Goal: Task Accomplishment & Management: Complete application form

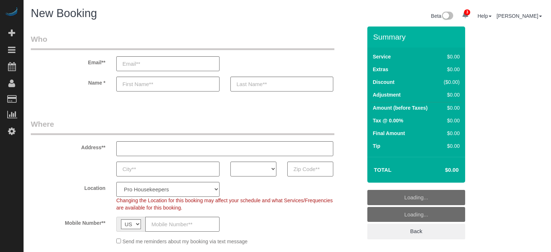
select select "4"
select select "number:9"
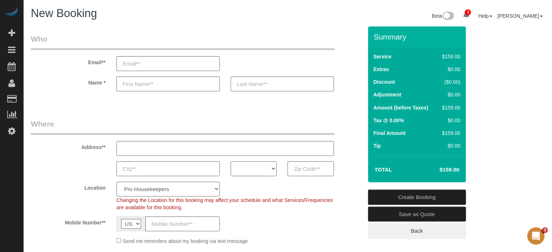
click at [248, 169] on select "AK AL AR AZ CA CO CT DC DE FL GA HI IA ID IL IN KS KY LA MA MD ME MI MN MO MS M…" at bounding box center [253, 168] width 46 height 15
select select "FL"
click at [230, 161] on select "AK AL AR AZ CA CO CT DC DE FL GA HI IA ID IL IN KS KY LA MA MD ME MI MN MO MS M…" at bounding box center [253, 168] width 46 height 15
click at [167, 193] on select "Pro Housekeepers Atlanta Austin Boston Chicago Cincinnati Clearwater Denver Ft …" at bounding box center [167, 189] width 103 height 15
select select "20"
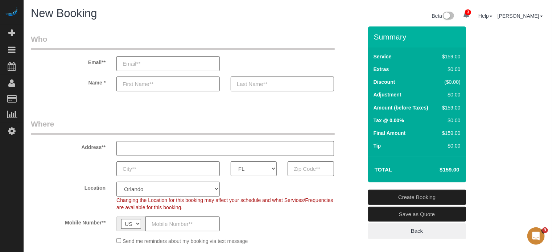
click at [116, 182] on select "Pro Housekeepers Atlanta Austin Boston Chicago Cincinnati Clearwater Denver Ft …" at bounding box center [167, 189] width 103 height 15
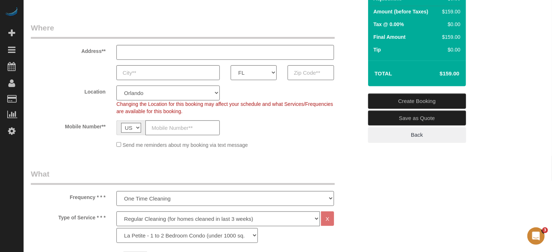
select select "object:1256"
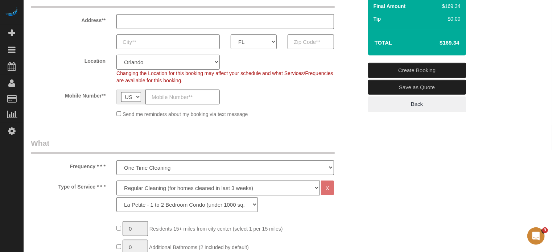
scroll to position [145, 0]
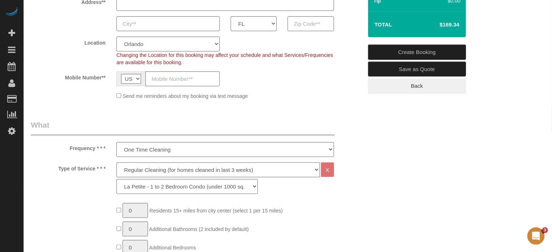
click at [159, 168] on select "Deep Cleaning (for homes that have not been cleaned in 3+ weeks) Spruce Regular…" at bounding box center [217, 169] width 203 height 15
select select "6"
click at [116, 162] on select "Deep Cleaning (for homes that have not been cleaned in 3+ weeks) Spruce Regular…" at bounding box center [217, 169] width 203 height 15
click at [157, 186] on select "La Petite - 1 to 2 Bedroom Condo (under 1000 sq. ft.) La Petite II - 2 Bedroom …" at bounding box center [186, 186] width 141 height 15
select select "161"
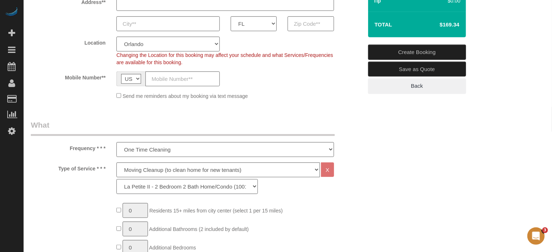
click at [116, 179] on select "La Petite - 1 to 2 Bedroom Condo (under 1000 sq. ft.) La Petite II - 2 Bedroom …" at bounding box center [186, 186] width 141 height 15
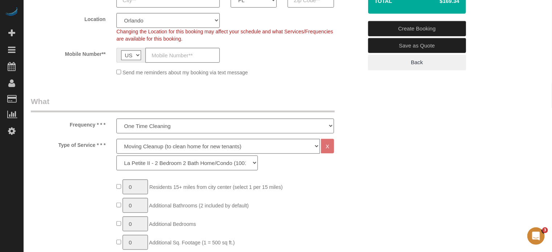
scroll to position [181, 0]
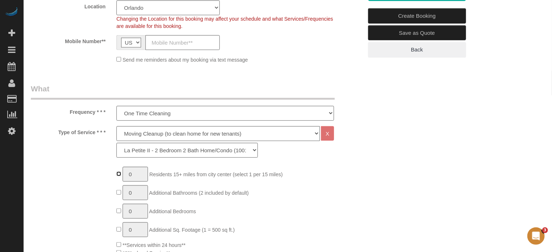
type input "1"
click at [140, 176] on input "1" at bounding box center [134, 174] width 25 height 15
type input "2"
click at [138, 175] on input "2" at bounding box center [134, 174] width 25 height 15
type input "1"
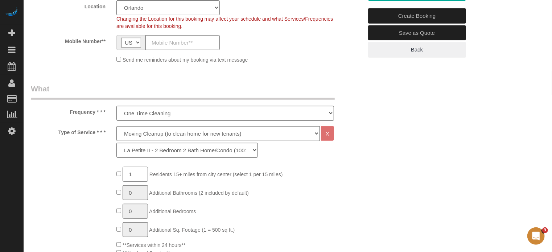
click at [138, 172] on input "1" at bounding box center [134, 174] width 25 height 15
type input "3"
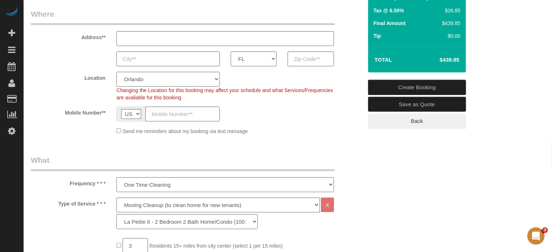
scroll to position [72, 0]
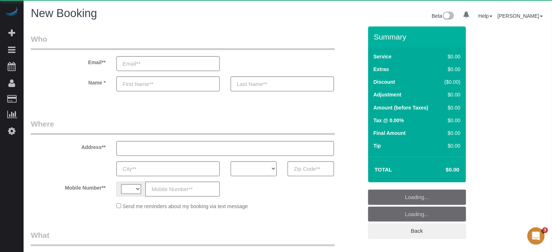
select select "object:338"
select select "string:[GEOGRAPHIC_DATA]"
select select "4"
select select "number:9"
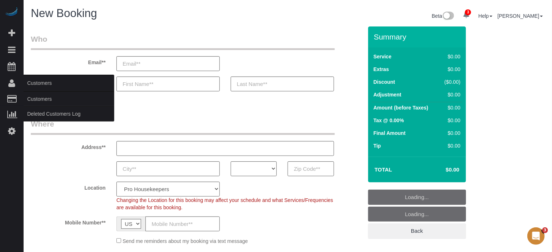
select select "object:1247"
click at [39, 97] on link "Customers" at bounding box center [69, 99] width 91 height 14
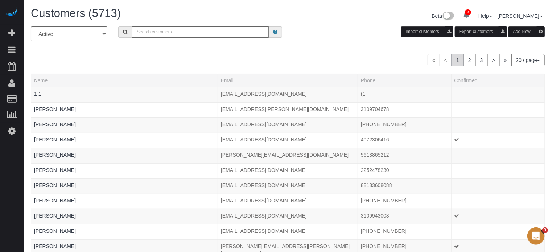
click at [368, 60] on div "« < 1 2 3 > » 20 / page 10 / page 20 / page 30 / page 40 / page 50 / page 100 /…" at bounding box center [288, 60] width 514 height 12
click at [523, 31] on button "Add New" at bounding box center [526, 31] width 36 height 11
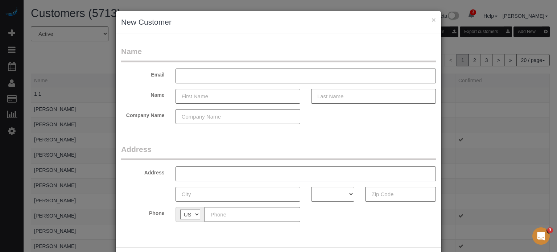
click at [236, 175] on input "text" at bounding box center [305, 173] width 260 height 15
paste input "2815 Kurt St, Eustis, FL 32726, USA"
click at [248, 174] on input "2815 Kurt St, Eustis, FL 32726, USA" at bounding box center [305, 173] width 260 height 15
type input "2815 Kurt St, Eustis, FL , USA"
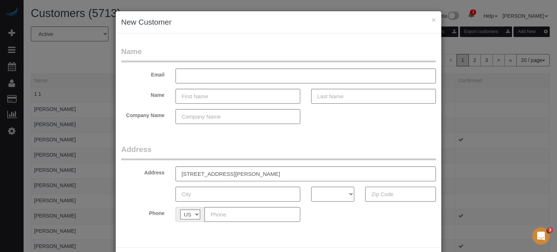
click at [386, 199] on input "text" at bounding box center [400, 194] width 71 height 15
paste input "32726"
type input "32726"
click at [344, 194] on select "AK AL AR AZ CA CO CT DC DE FL GA HI IA ID IL IN KS KY LA MA MD ME MI MN MO MS M…" at bounding box center [332, 194] width 43 height 15
select select "FL"
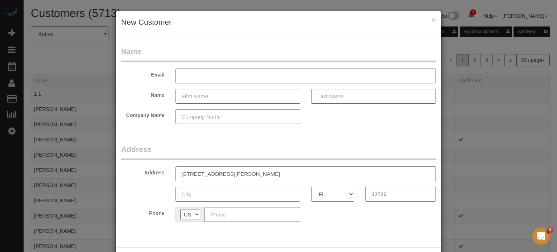
click at [311, 187] on select "AK AL AR AZ CA CO CT DC DE FL GA HI IA ID IL IN KS KY LA MA MD ME MI MN MO MS M…" at bounding box center [332, 194] width 43 height 15
click at [241, 215] on input "text" at bounding box center [252, 214] width 96 height 15
paste input "[PHONE_NUMBER]"
type input "[PHONE_NUMBER]"
click at [208, 97] on input "text" at bounding box center [237, 96] width 125 height 15
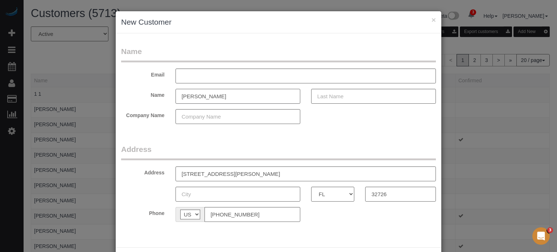
type input "[PERSON_NAME]"
click at [331, 98] on input "text" at bounding box center [373, 96] width 125 height 15
type input "[PERSON_NAME]"
click at [306, 142] on form "Name Email Name Tim Bush Company Name Address Address 2815 Kurt St, Eustis, FL …" at bounding box center [278, 136] width 315 height 181
click at [217, 73] on input "text" at bounding box center [305, 75] width 260 height 15
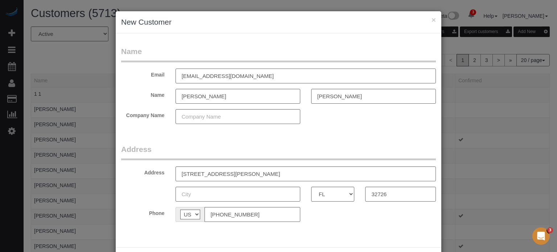
type input "bushlayne@gmail.com"
click at [223, 172] on input "2815 Kurt St, Eustis, FL , USA" at bounding box center [305, 173] width 260 height 15
type input "2815 Kurt St, , FL , USA"
click at [216, 194] on input "text" at bounding box center [237, 194] width 125 height 15
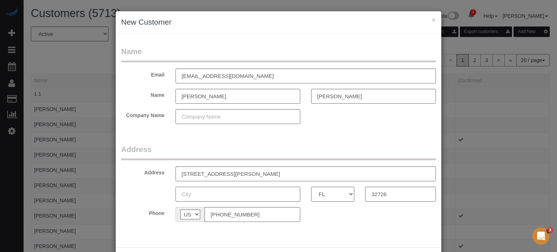
paste input "Eustis"
type input "Eustis"
drag, startPoint x: 243, startPoint y: 173, endPoint x: 213, endPoint y: 176, distance: 29.9
click at [213, 176] on input "2815 Kurt St, , FL , USA" at bounding box center [305, 173] width 260 height 15
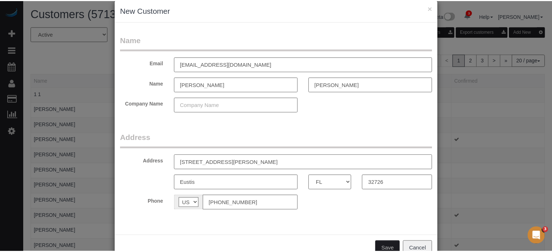
scroll to position [32, 0]
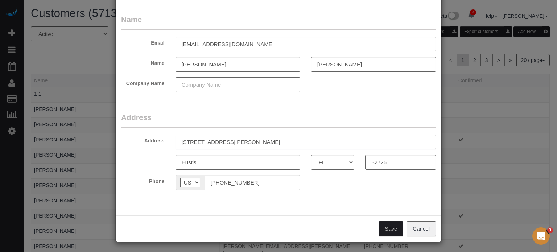
type input "2815 Kurt St"
click at [387, 226] on button "Save" at bounding box center [390, 228] width 25 height 15
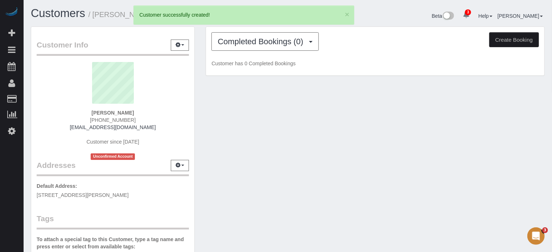
click at [513, 38] on button "Create Booking" at bounding box center [514, 39] width 50 height 15
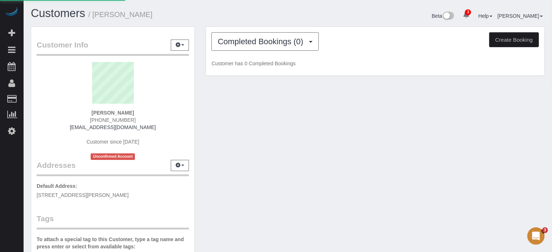
select select "FL"
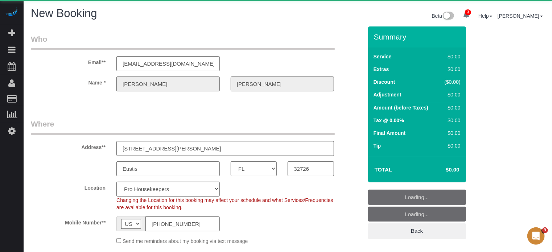
select select "object:2601"
select select "4"
select select "number:9"
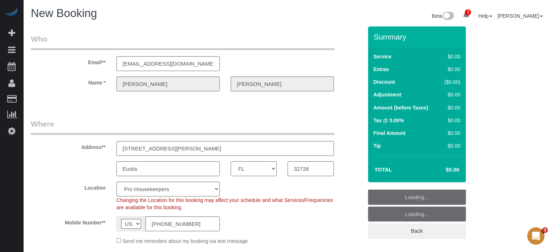
select select "object:2608"
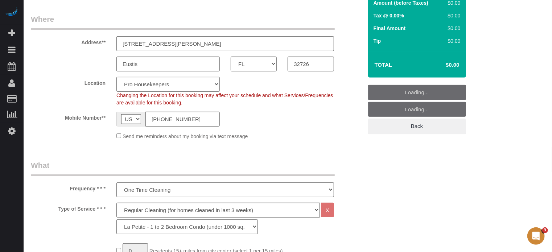
scroll to position [109, 0]
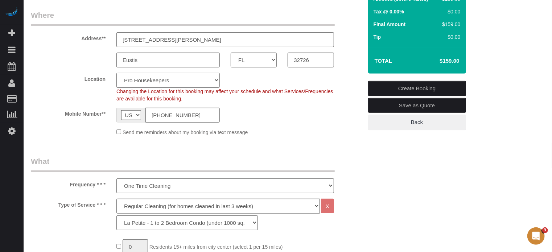
click at [150, 82] on select "Pro Housekeepers Atlanta Austin Boston Chicago Cincinnati Clearwater Denver Ft …" at bounding box center [167, 80] width 103 height 15
select select "20"
click at [116, 73] on select "Pro Housekeepers Atlanta Austin Boston Chicago Cincinnati Clearwater Denver Ft …" at bounding box center [167, 80] width 103 height 15
select select "object:2617"
click at [137, 208] on select "Deep Cleaning (for homes that have not been cleaned in 3+ weeks) Spruce Regular…" at bounding box center [217, 206] width 203 height 15
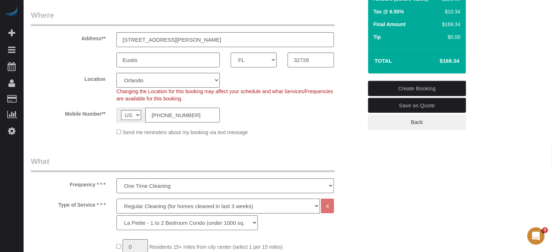
select select "6"
click at [116, 199] on select "Deep Cleaning (for homes that have not been cleaned in 3+ weeks) Spruce Regular…" at bounding box center [217, 206] width 203 height 15
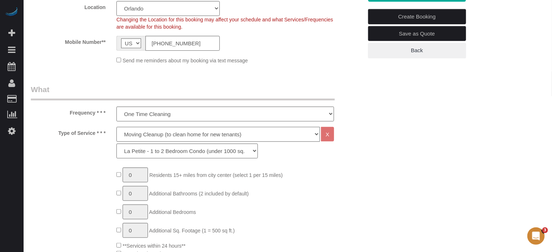
scroll to position [181, 0]
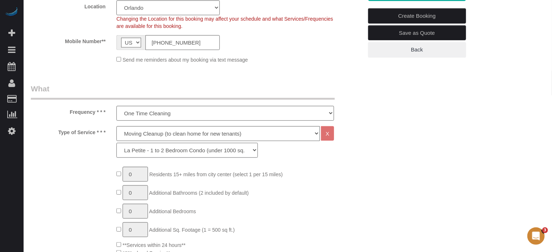
click at [137, 148] on select "La Petite - 1 to 2 Bedroom Condo (under 1000 sq. ft.) La Petite II - 2 Bedroom …" at bounding box center [186, 150] width 141 height 15
select select "161"
click at [116, 143] on select "La Petite - 1 to 2 Bedroom Condo (under 1000 sq. ft.) La Petite II - 2 Bedroom …" at bounding box center [186, 150] width 141 height 15
type input "1"
click at [139, 172] on input "1" at bounding box center [134, 174] width 25 height 15
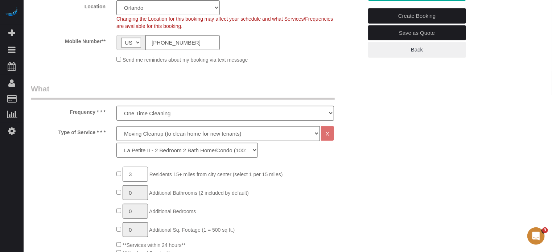
type input "3"
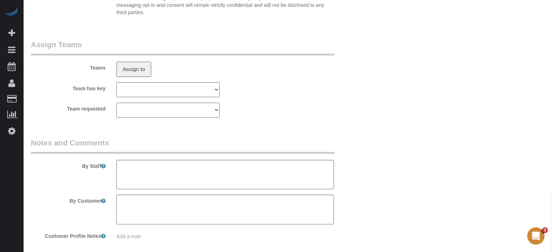
scroll to position [1318, 0]
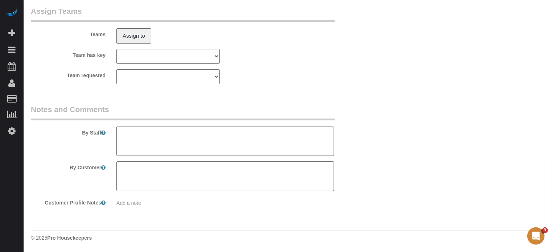
click at [221, 144] on textarea at bounding box center [224, 141] width 217 height 30
click at [156, 132] on textarea at bounding box center [224, 141] width 217 height 30
click at [224, 133] on textarea at bounding box center [224, 141] width 217 height 30
type textarea "2 guests spots in front of the house. They will be there to provide access. Uti…"
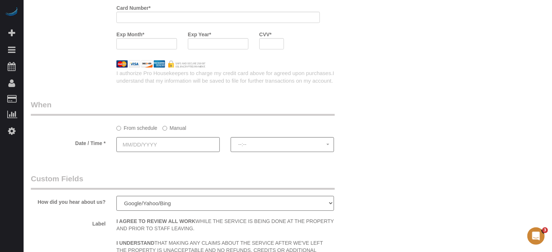
scroll to position [992, 0]
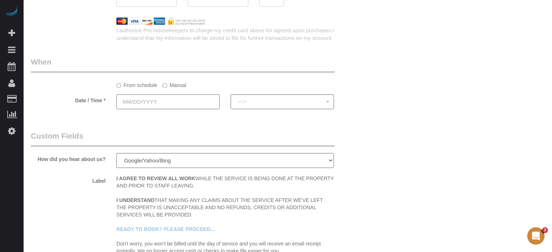
click at [174, 104] on input "text" at bounding box center [167, 101] width 103 height 15
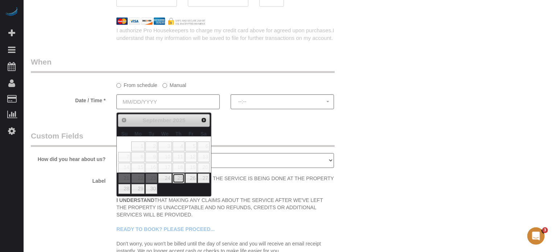
click at [180, 179] on link "25" at bounding box center [179, 178] width 12 height 10
type input "09/25/2025"
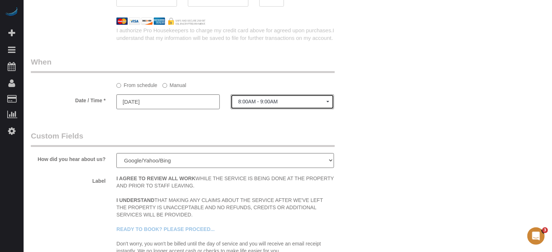
click at [250, 104] on span "8:00AM - 9:00AM" at bounding box center [282, 102] width 88 height 6
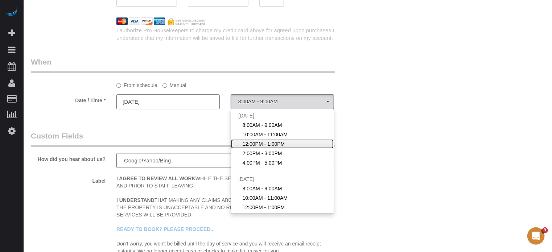
click at [257, 146] on span "12:00PM - 1:00PM" at bounding box center [263, 143] width 42 height 7
select select "spot3"
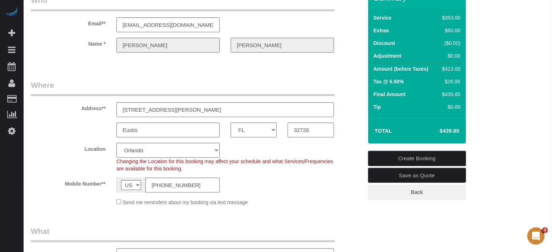
scroll to position [0, 0]
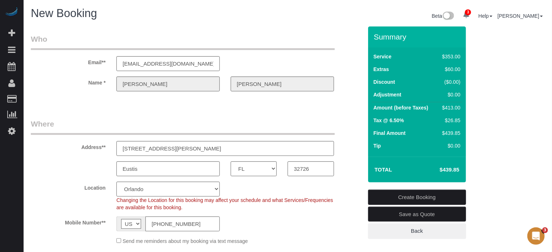
click at [358, 121] on div "Address** 2815 Kurt St" at bounding box center [196, 137] width 342 height 37
click at [222, 86] on div "Name * Tim Bush" at bounding box center [196, 83] width 342 height 15
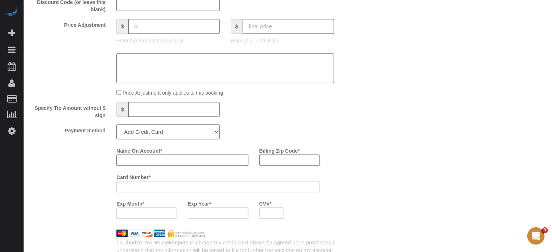
scroll to position [797, 0]
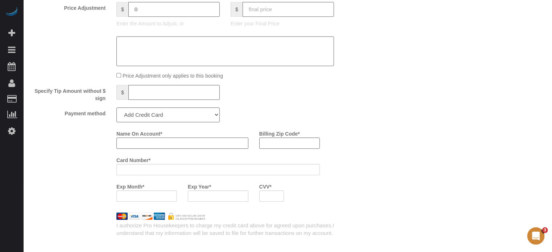
click at [134, 145] on input "Name On Account *" at bounding box center [182, 142] width 132 height 11
paste input "Bush"
type input "Tim Bush"
click at [356, 158] on div "Name On Account * Tim Bush Billing Zip Code * Card Number * Exp Month * Exp Yea…" at bounding box center [239, 167] width 257 height 79
click at [82, 162] on div "Name On Account * Tim Bush Billing Zip Code * Card Number * Exp Month * Exp Yea…" at bounding box center [196, 167] width 342 height 79
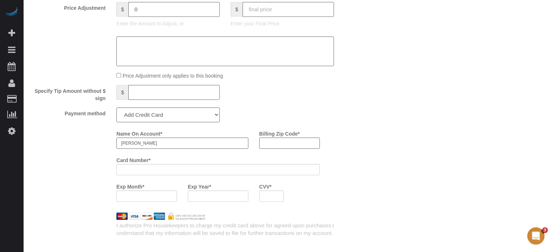
click at [85, 149] on div "Name On Account * Tim Bush Billing Zip Code * Card Number * Exp Month * Exp Yea…" at bounding box center [196, 167] width 342 height 79
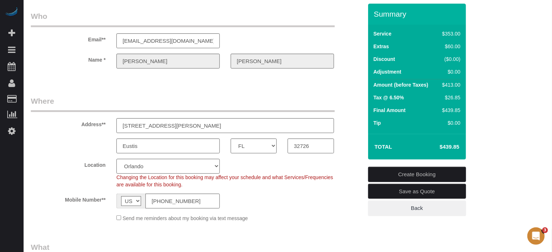
scroll to position [0, 0]
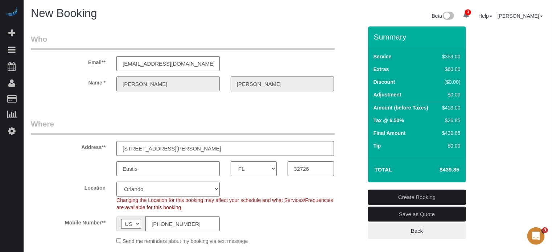
click at [304, 166] on input "32726" at bounding box center [310, 168] width 46 height 15
click at [352, 134] on div "Address** 2815 Kurt St" at bounding box center [196, 137] width 342 height 37
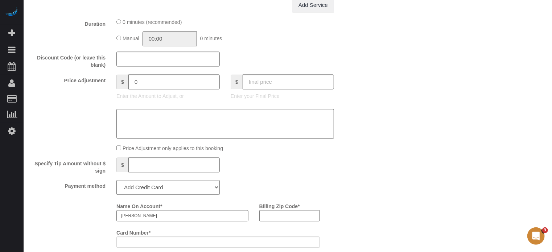
scroll to position [797, 0]
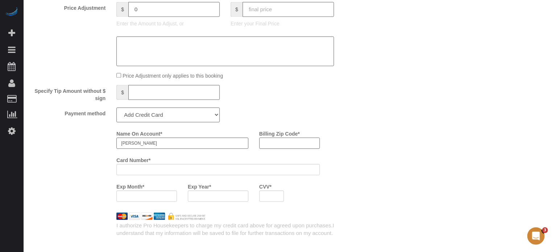
click at [276, 146] on input "Billing Zip Code *" at bounding box center [289, 142] width 61 height 11
paste input "32726"
click at [362, 142] on div "Name On Account * Tim Bush Billing Zip Code * 32726 Card Number * Exp Month * E…" at bounding box center [239, 167] width 257 height 79
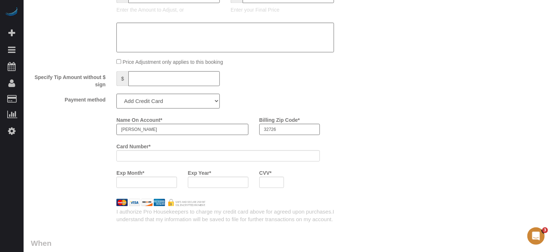
scroll to position [847, 0]
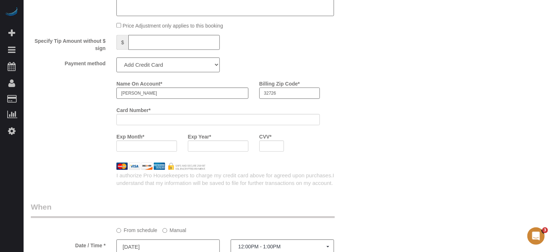
click at [275, 97] on input "32726" at bounding box center [289, 92] width 61 height 11
type input "32757"
click at [365, 120] on div "Name On Account * Tim Bush Billing Zip Code * 32757 Card Number * Exp Month * E…" at bounding box center [239, 117] width 257 height 79
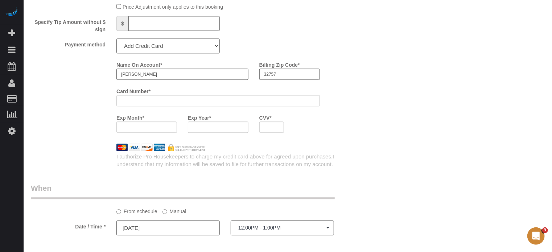
scroll to position [884, 0]
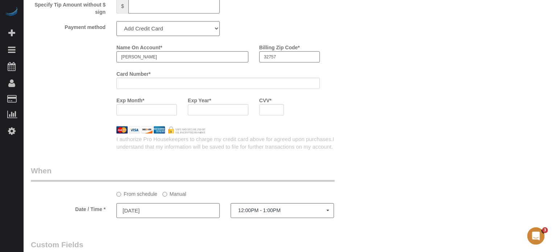
click at [93, 90] on div "Name On Account * Tim Bush Billing Zip Code * 32757 Card Number * Exp Month * E…" at bounding box center [196, 80] width 342 height 79
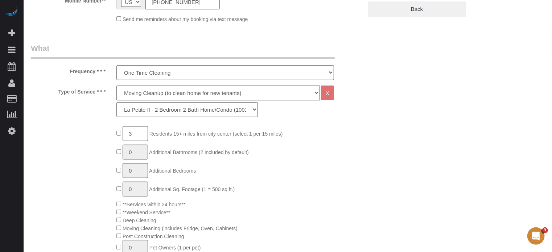
scroll to position [159, 0]
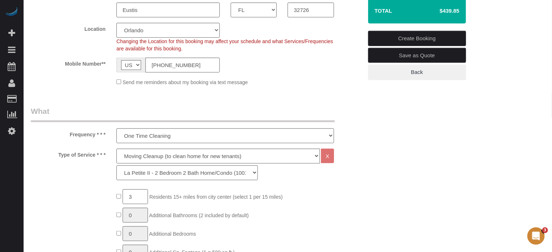
click at [404, 37] on link "Create Booking" at bounding box center [417, 38] width 98 height 15
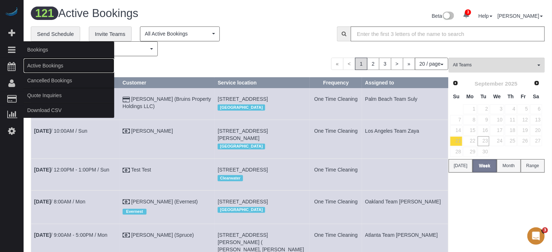
click at [44, 65] on link "Active Bookings" at bounding box center [69, 65] width 91 height 14
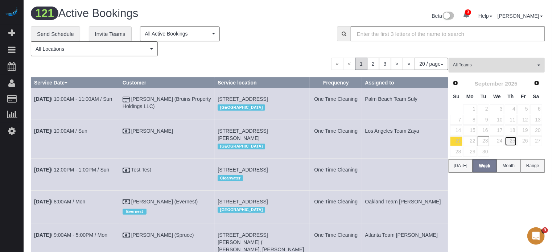
click at [513, 141] on link "25" at bounding box center [510, 141] width 12 height 10
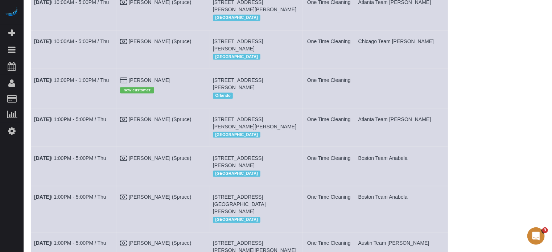
scroll to position [580, 0]
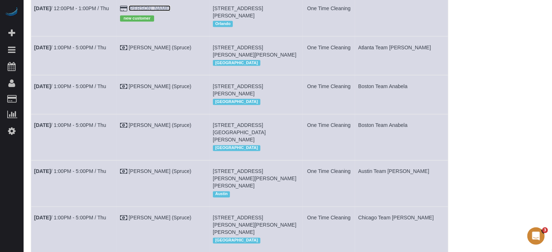
click at [154, 11] on link "Tim Bush" at bounding box center [150, 8] width 42 height 6
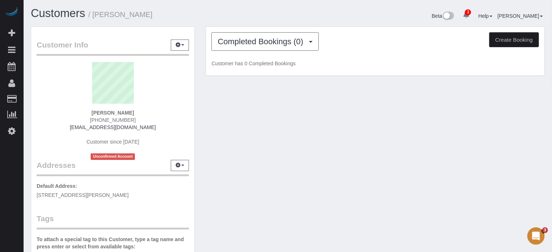
click at [116, 111] on strong "Tim Bush" at bounding box center [112, 113] width 42 height 6
copy div "Tim Bush"
click at [242, 46] on button "Completed Bookings (0)" at bounding box center [264, 41] width 107 height 18
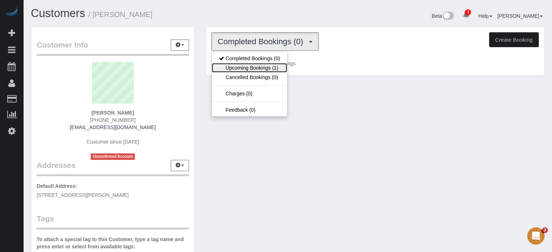
click at [244, 65] on link "Upcoming Bookings (1)" at bounding box center [249, 67] width 75 height 9
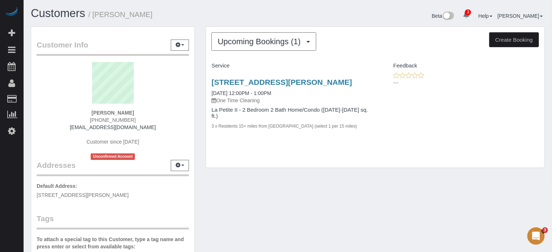
click at [198, 81] on div "Customer Info Edit Contact Info Send Message Email Preferences Special Sales Ta…" at bounding box center [112, 205] width 175 height 358
click at [229, 184] on div "Customer Info Edit Contact Info Send Message Email Preferences Special Sales Ta…" at bounding box center [287, 205] width 524 height 358
click at [199, 137] on div "Customer Info Edit Contact Info Send Message Email Preferences Special Sales Ta…" at bounding box center [112, 205] width 175 height 358
click at [43, 123] on div "Tim Bush (626) 487-9746 bushlayne@gmail.com Customer since 2025 Unconfirmed Acc…" at bounding box center [113, 111] width 152 height 98
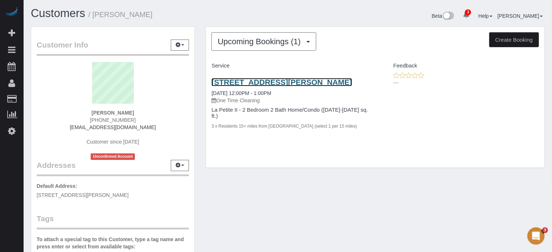
click at [244, 83] on link "2815 Kurt St, Eustis, FL 32726" at bounding box center [281, 82] width 140 height 8
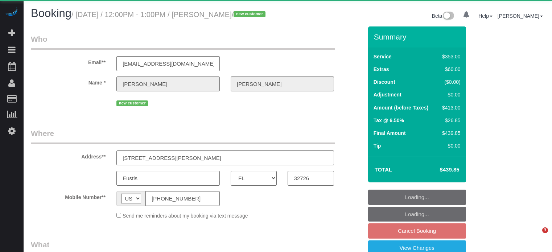
select select "FL"
select select "object:824"
select select "string:fspay-ec7b6037-a473-4748-9870-ed26ac4b6bad"
select select "6"
select select "number:9"
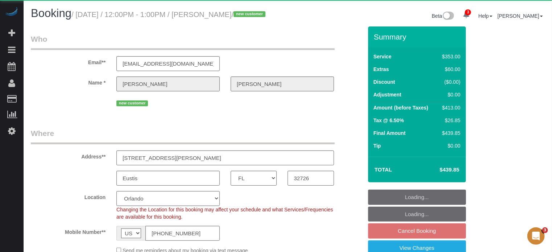
select select "object:867"
select select "spot2"
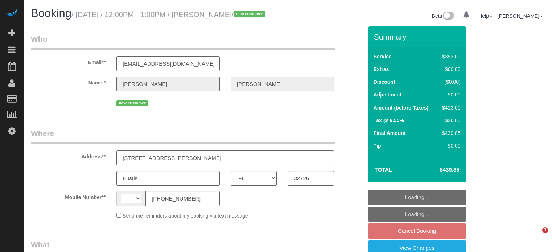
select select "FL"
select select "string:[GEOGRAPHIC_DATA]"
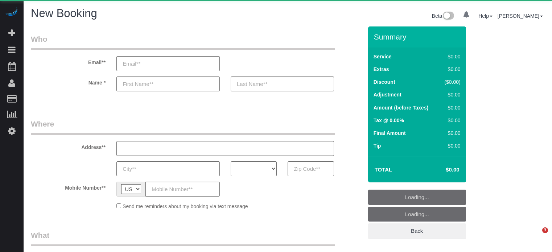
select select "number:9"
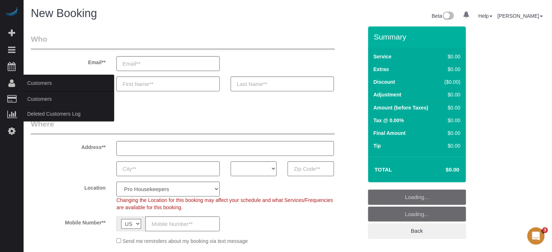
select select "object:1118"
select select "4"
click at [47, 100] on link "Customers" at bounding box center [69, 99] width 91 height 14
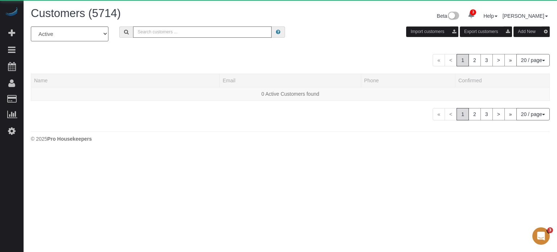
click at [165, 28] on input "text" at bounding box center [202, 31] width 138 height 11
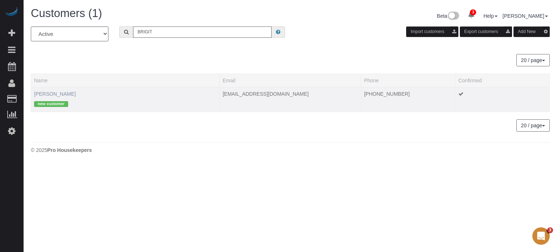
type input "BRIGIT"
click at [49, 92] on link "Brigit Stacey" at bounding box center [55, 94] width 42 height 6
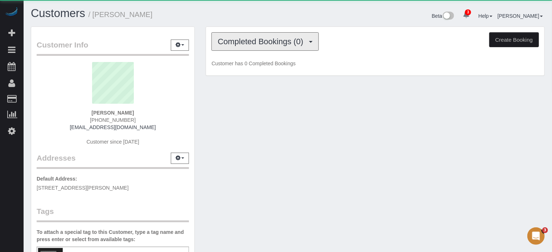
click at [269, 49] on button "Completed Bookings (0)" at bounding box center [264, 41] width 107 height 18
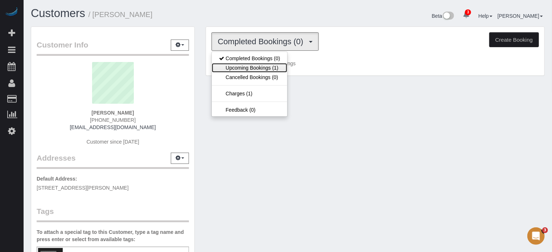
click at [267, 67] on link "Upcoming Bookings (1)" at bounding box center [249, 67] width 75 height 9
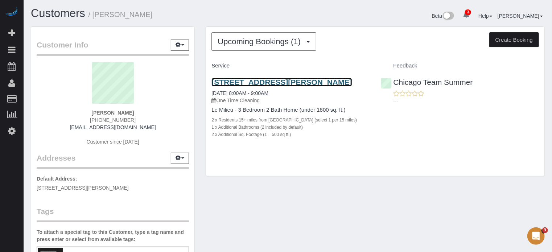
click at [241, 81] on link "5449 N Lamon, Chicago, IL 60630" at bounding box center [281, 82] width 140 height 8
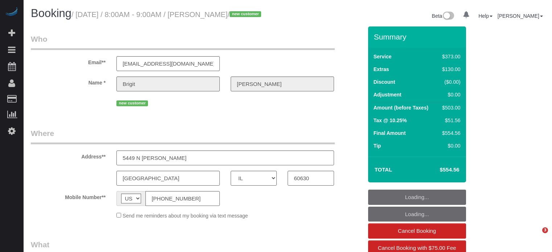
select select "IL"
select select "object:657"
select select "spot1"
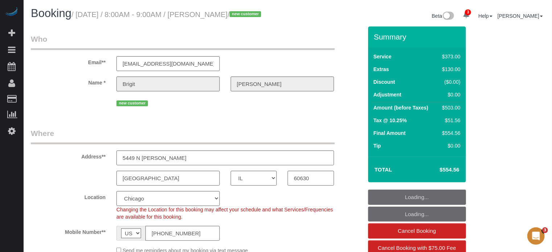
select select "object:800"
select select "spot17"
select select "string:fspay-4c5f89f4-4df9-4ad0-b973-6c4598651970"
select select "6"
select select "number:9"
